Goal: Task Accomplishment & Management: Manage account settings

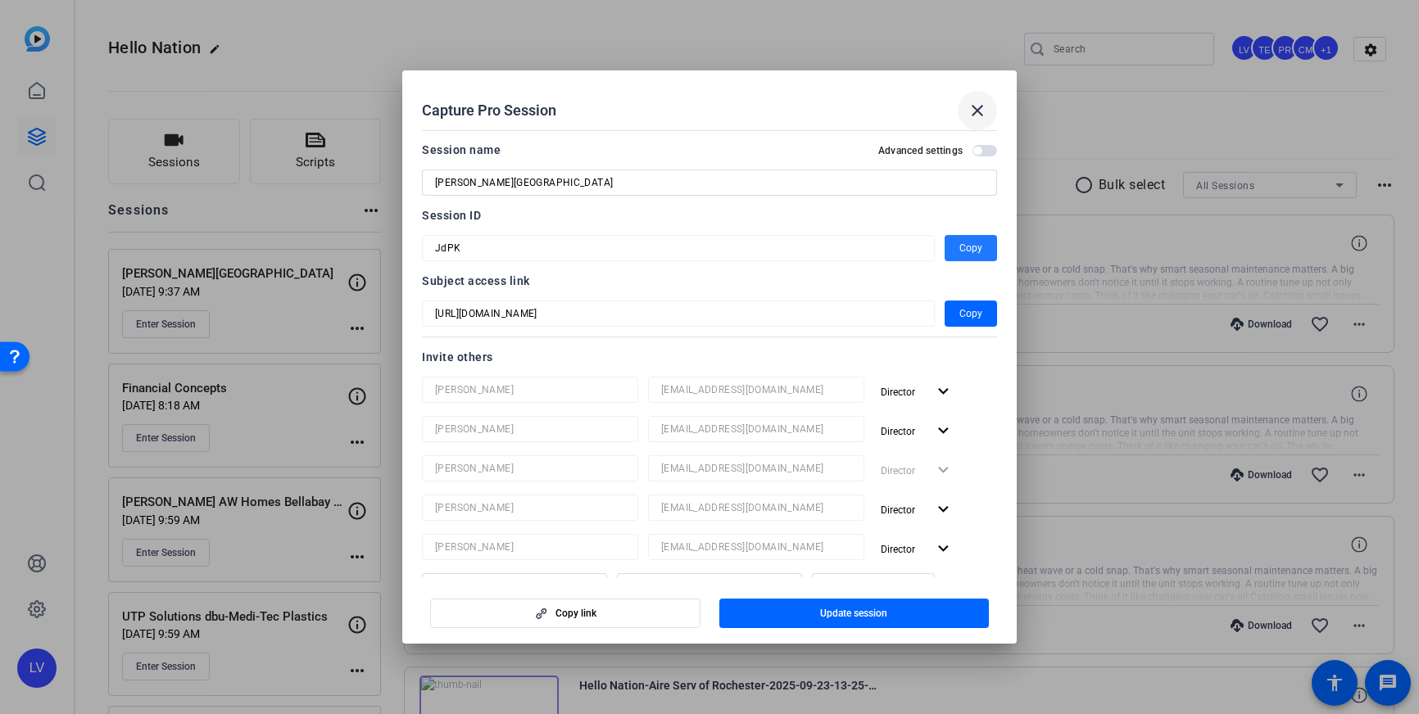
click at [970, 113] on mat-icon "close" at bounding box center [977, 111] width 20 height 20
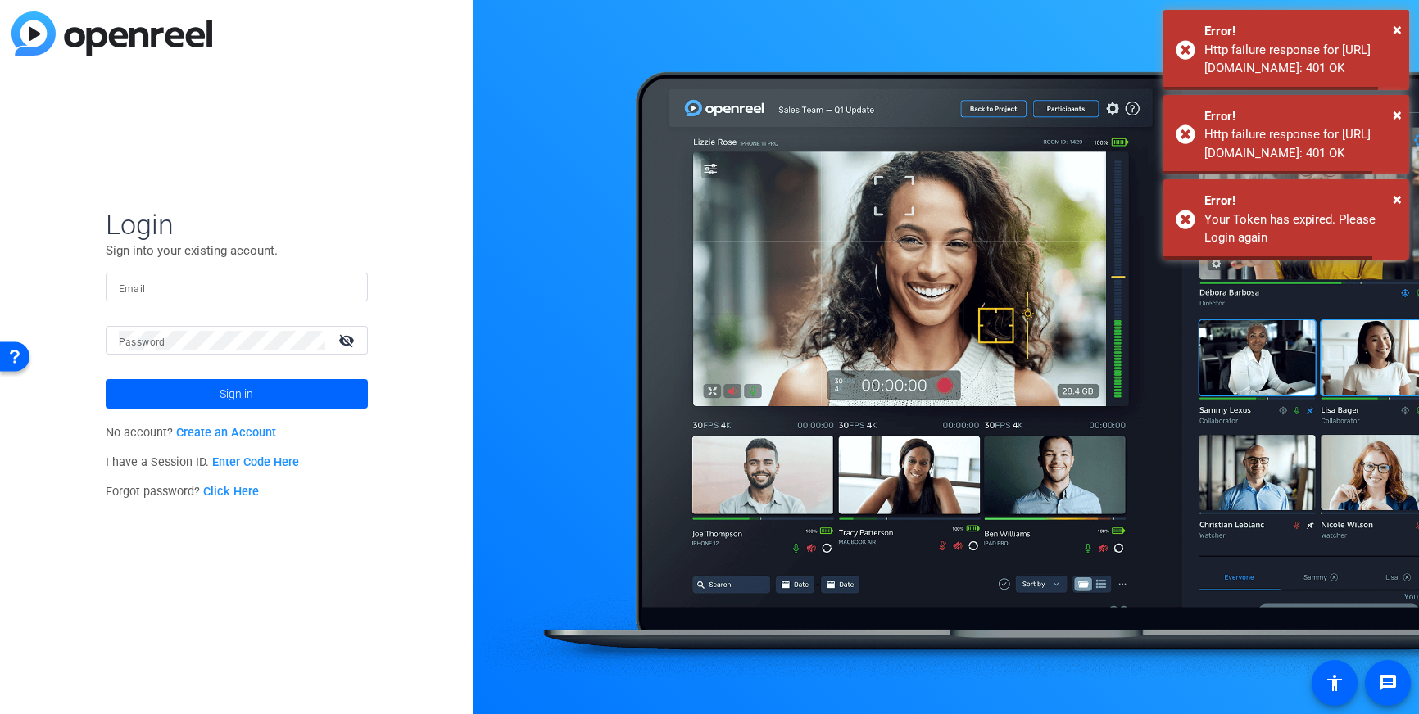
type input "[EMAIL_ADDRESS][DOMAIN_NAME]"
click at [1399, 29] on span "×" at bounding box center [1397, 30] width 9 height 20
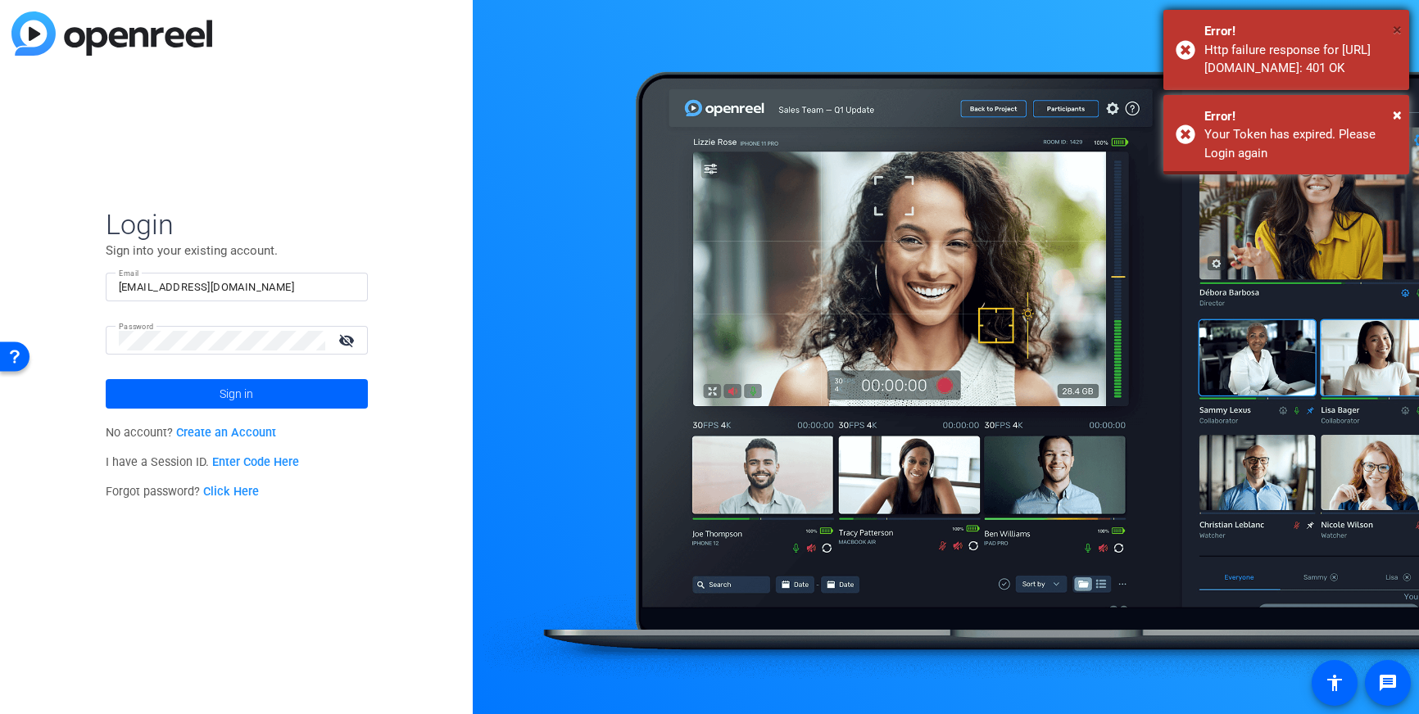
click at [1398, 31] on span "×" at bounding box center [1397, 30] width 9 height 20
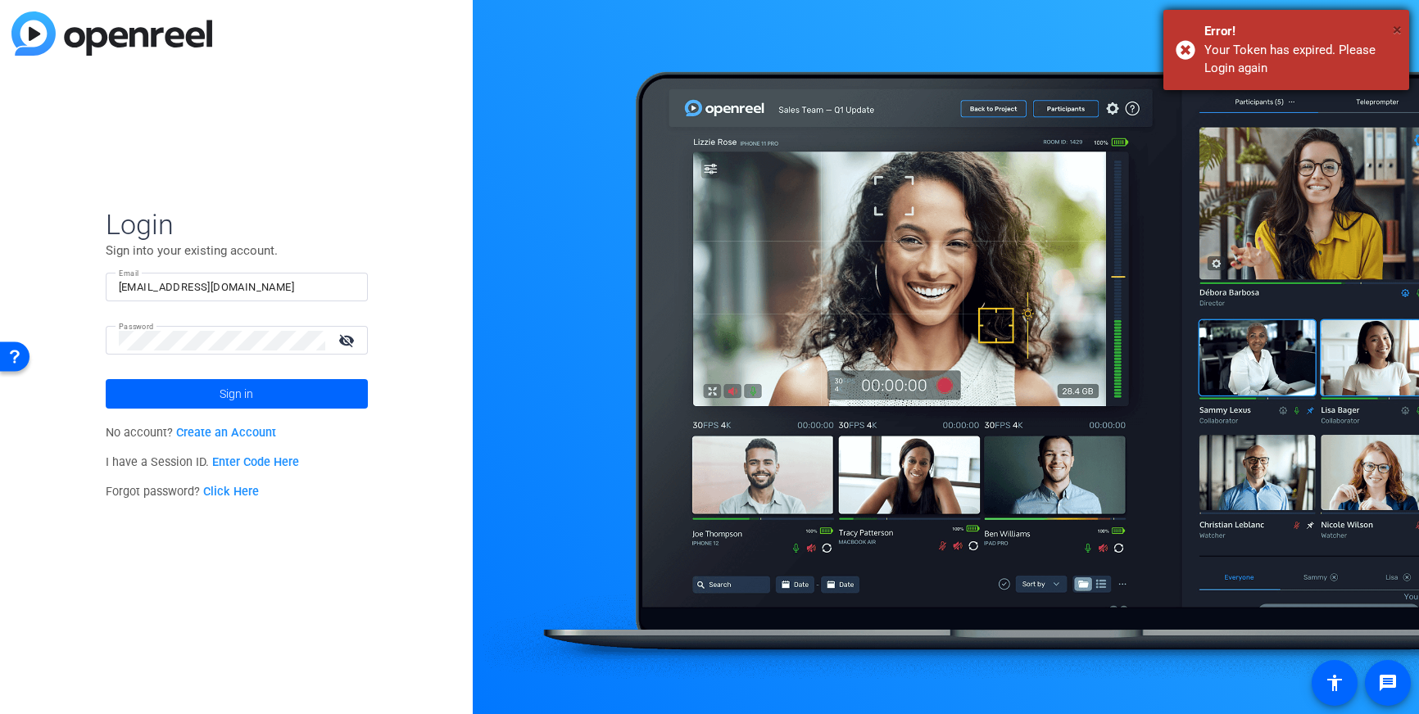
click at [1398, 30] on span "×" at bounding box center [1397, 30] width 9 height 20
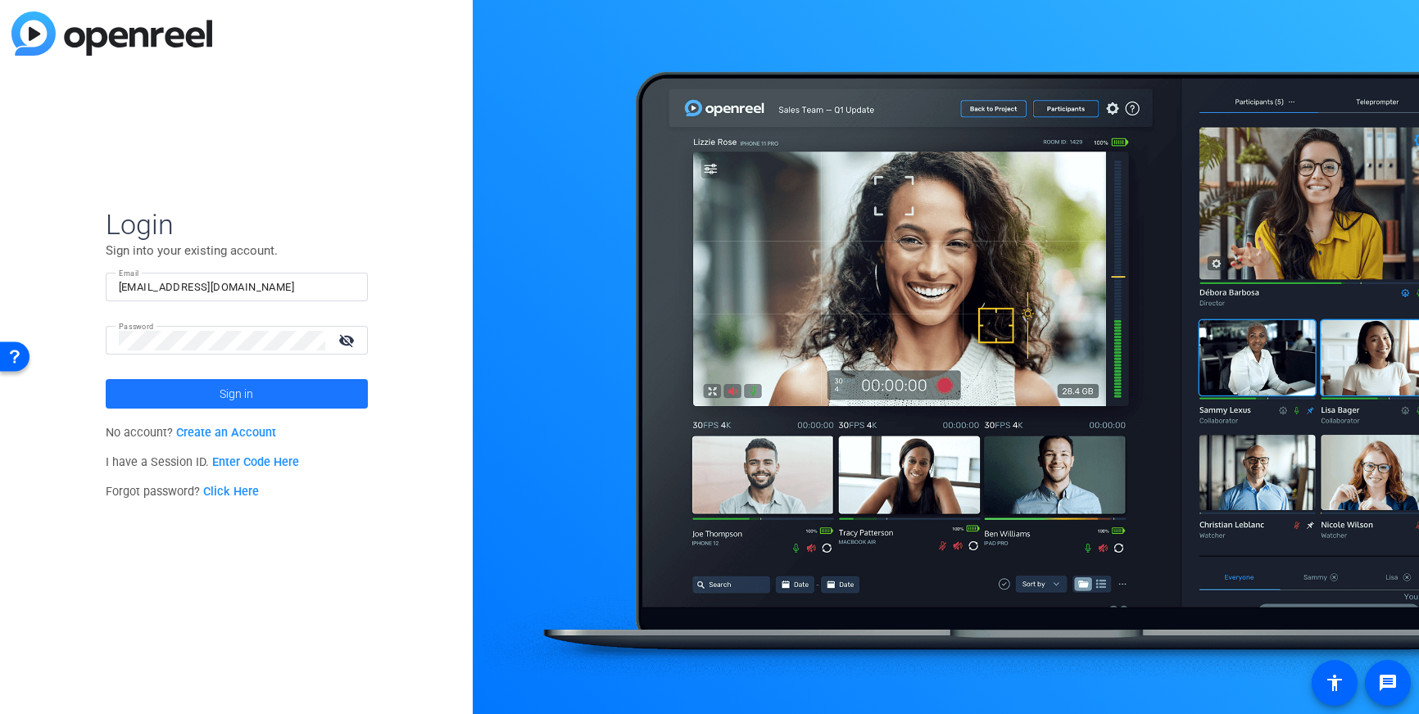
click at [228, 390] on span "Sign in" at bounding box center [237, 394] width 34 height 41
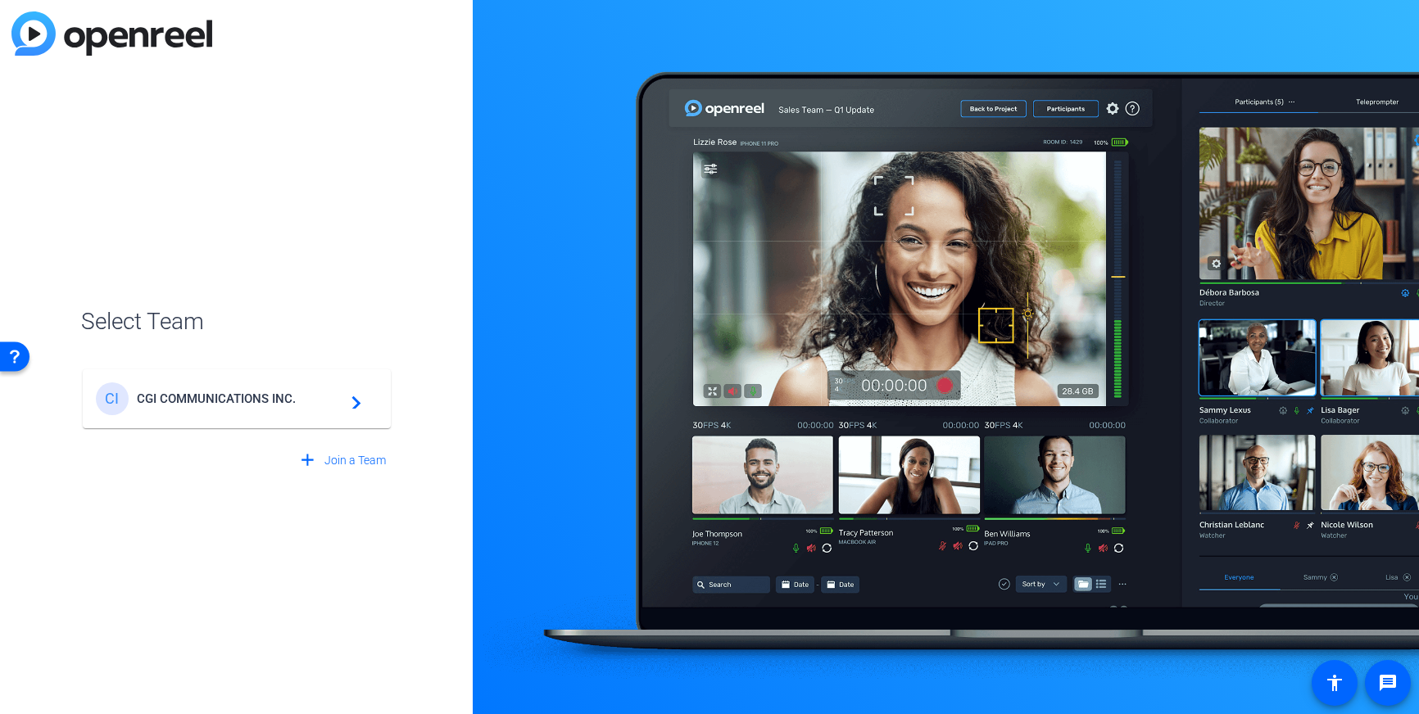
click at [246, 405] on div "CI CGI COMMUNICATIONS INC. navigate_next" at bounding box center [237, 399] width 282 height 33
